Goal: Information Seeking & Learning: Learn about a topic

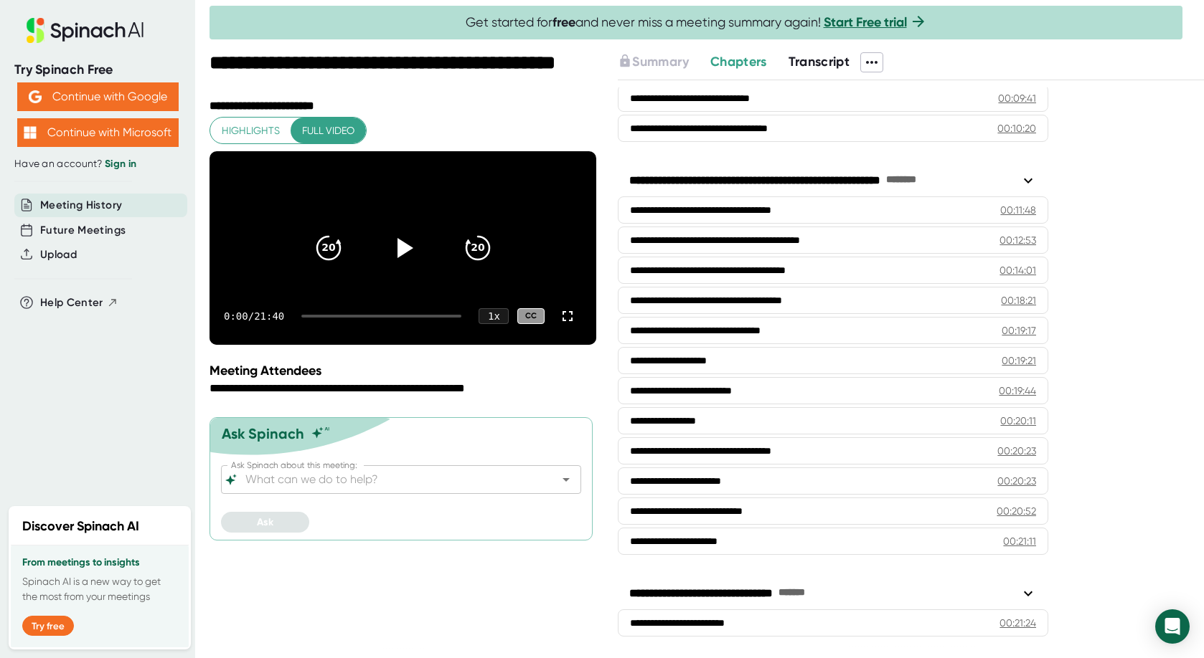
scroll to position [448, 0]
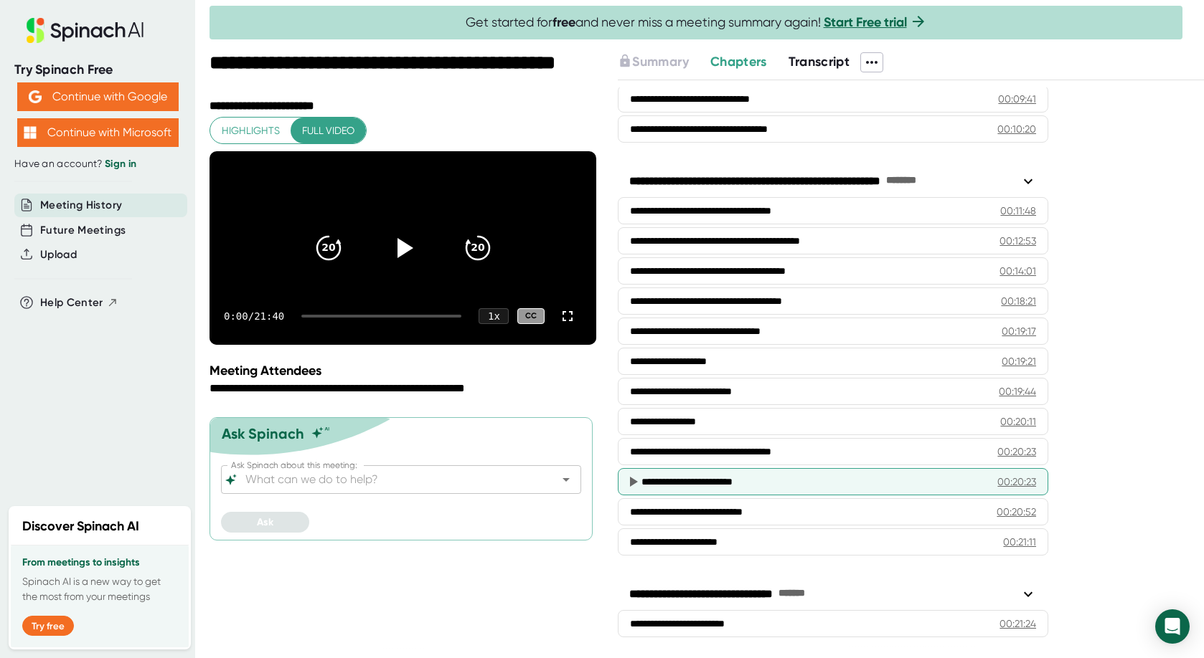
click at [636, 483] on icon at bounding box center [632, 481] width 17 height 17
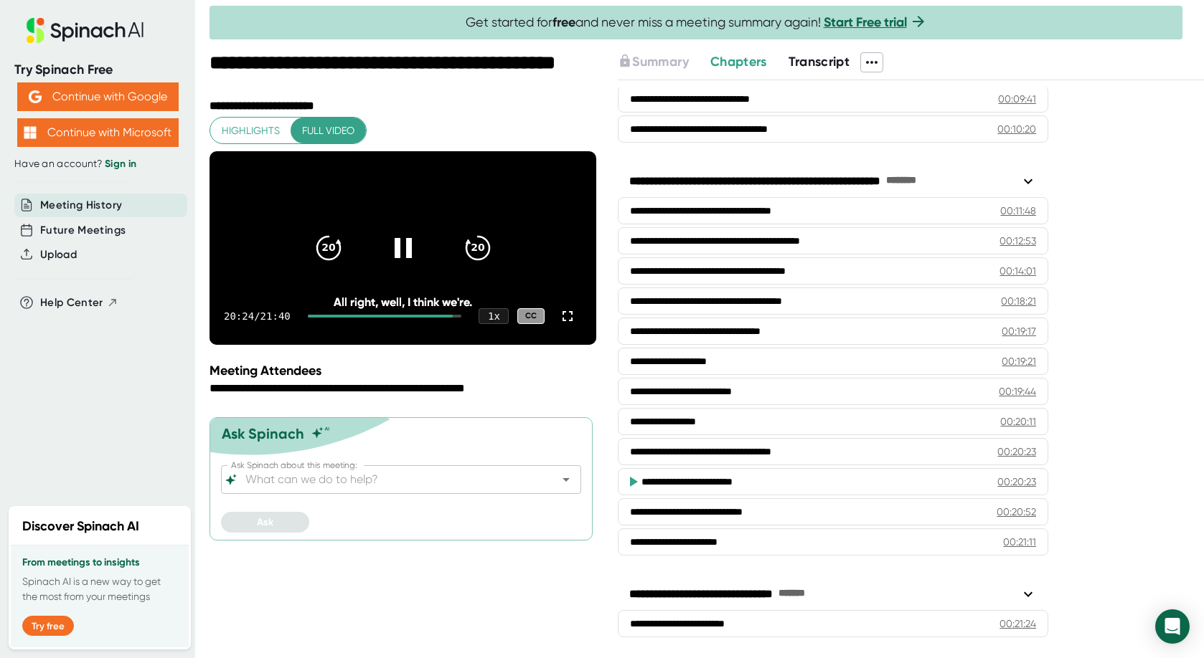
click at [630, 483] on icon at bounding box center [634, 482] width 8 height 10
click at [826, 55] on span "Transcript" at bounding box center [819, 62] width 62 height 16
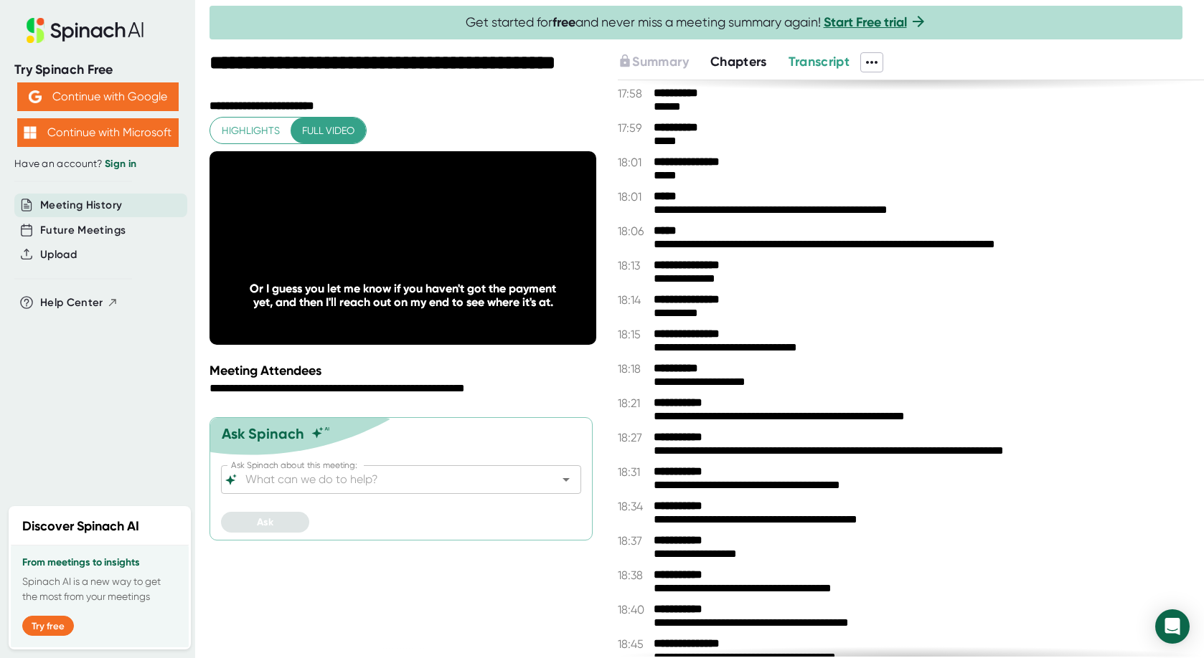
scroll to position [8712, 0]
